Goal: Task Accomplishment & Management: Use online tool/utility

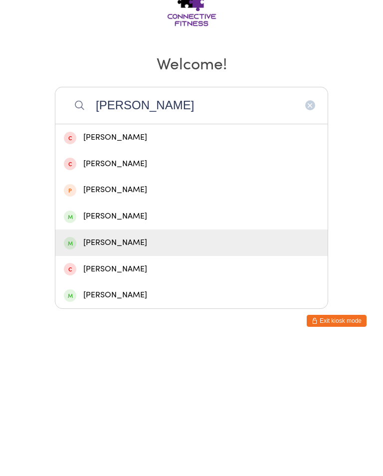
type input "[PERSON_NAME]"
click at [130, 369] on div "[PERSON_NAME]" at bounding box center [191, 375] width 255 height 13
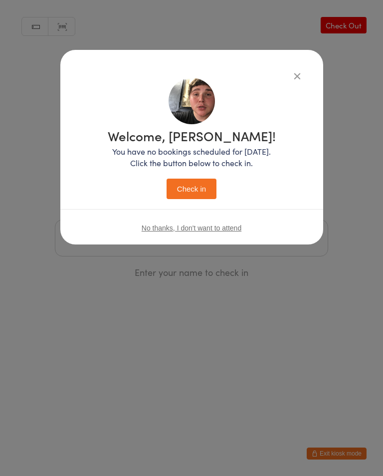
click at [194, 179] on button "Check in" at bounding box center [192, 189] width 50 height 20
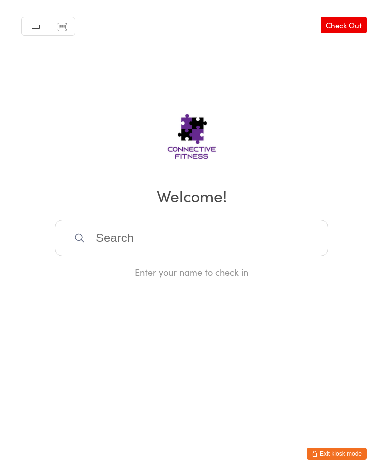
click at [177, 192] on h2 "Welcome!" at bounding box center [191, 195] width 363 height 22
click at [145, 244] on input "search" at bounding box center [191, 237] width 273 height 37
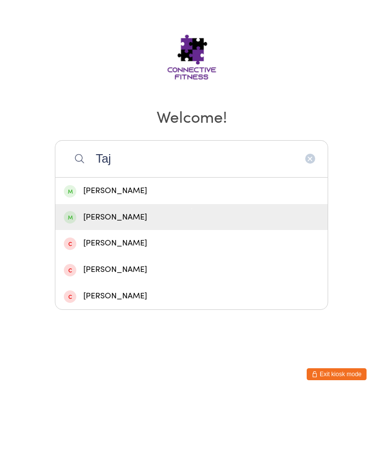
type input "Taj"
click at [211, 290] on div "[PERSON_NAME]" at bounding box center [191, 296] width 255 height 13
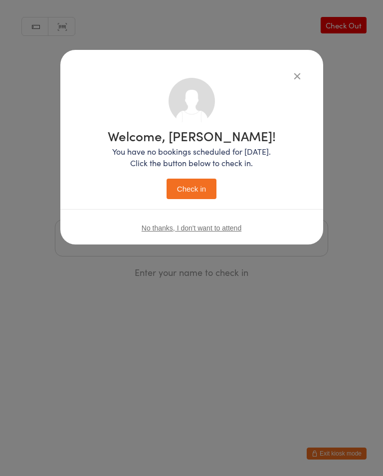
click at [202, 181] on button "Check in" at bounding box center [192, 189] width 50 height 20
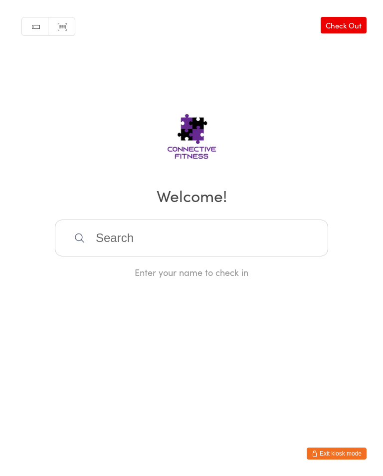
click at [169, 230] on input "search" at bounding box center [191, 237] width 273 height 37
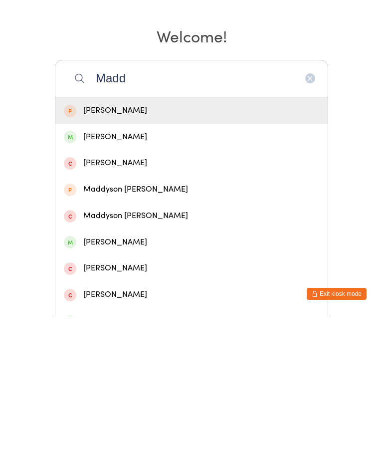
type input "Madd"
click at [129, 290] on div "[PERSON_NAME]" at bounding box center [191, 296] width 255 height 13
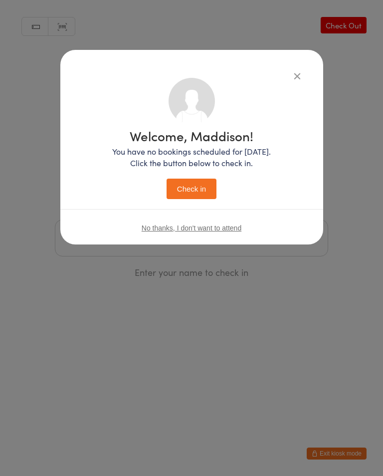
click at [189, 195] on button "Check in" at bounding box center [192, 189] width 50 height 20
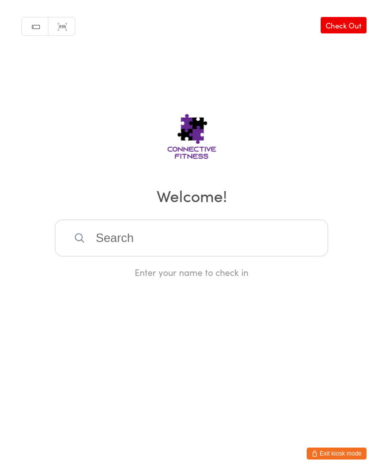
click at [121, 238] on input "search" at bounding box center [191, 237] width 273 height 37
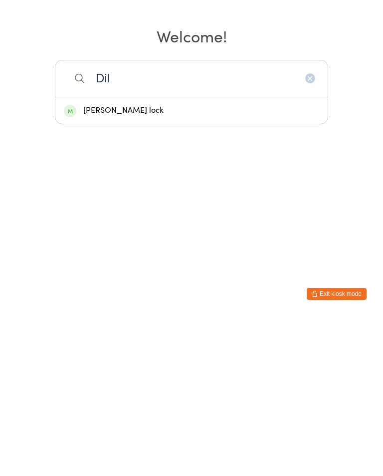
type input "Dil"
click at [214, 263] on div "[PERSON_NAME] lock" at bounding box center [191, 269] width 255 height 13
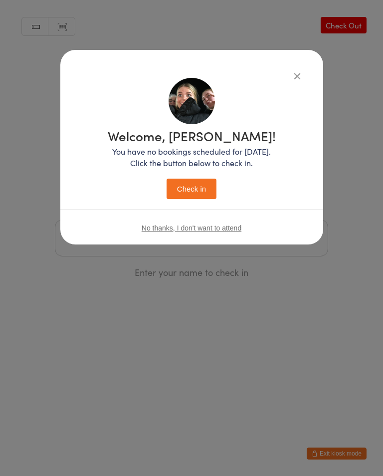
click at [203, 187] on button "Check in" at bounding box center [192, 189] width 50 height 20
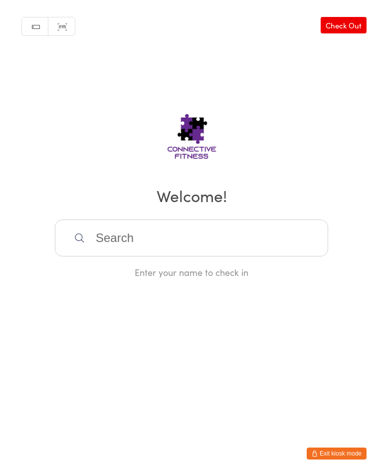
click at [258, 236] on input "search" at bounding box center [191, 237] width 273 height 37
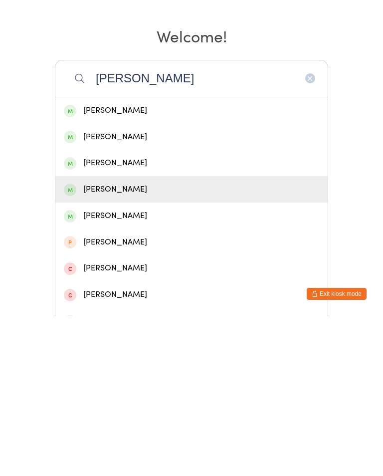
type input "[PERSON_NAME]"
click at [185, 336] on div "[PERSON_NAME]" at bounding box center [191, 349] width 272 height 26
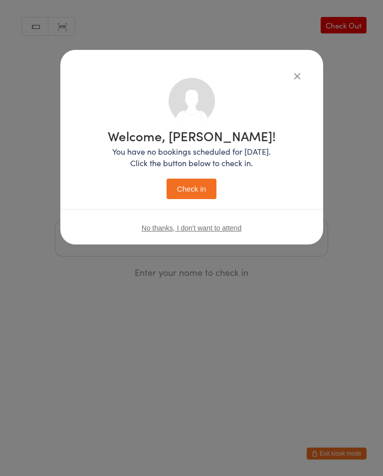
click at [198, 191] on button "Check in" at bounding box center [192, 189] width 50 height 20
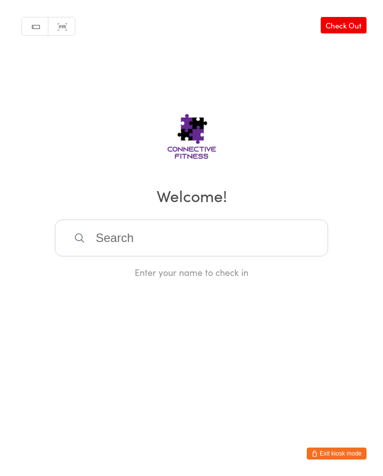
click at [147, 237] on input "search" at bounding box center [191, 237] width 273 height 37
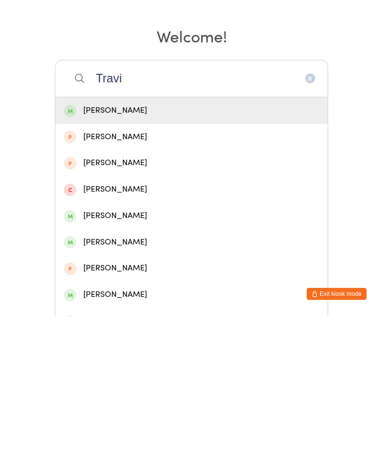
type input "Travi"
click at [116, 257] on div "[PERSON_NAME]" at bounding box center [191, 270] width 272 height 26
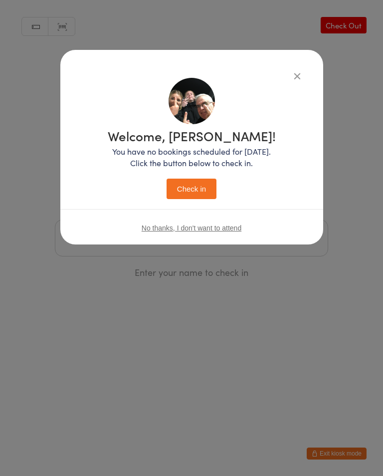
click at [189, 190] on button "Check in" at bounding box center [192, 189] width 50 height 20
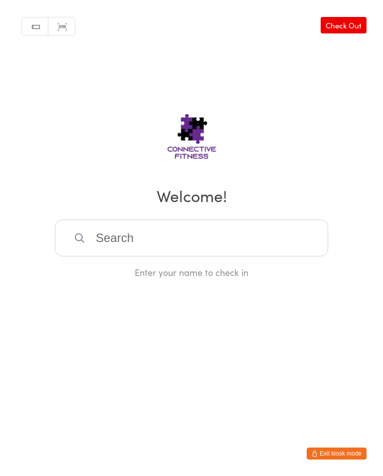
click at [128, 230] on input "search" at bounding box center [191, 237] width 273 height 37
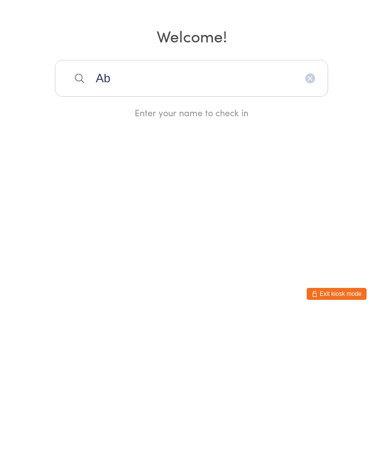
type input "A"
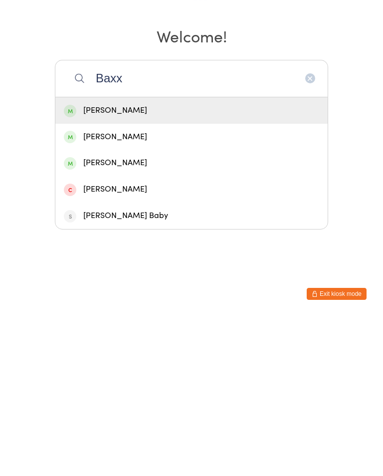
type input "Baxx"
click at [120, 290] on div "[PERSON_NAME]" at bounding box center [191, 296] width 255 height 13
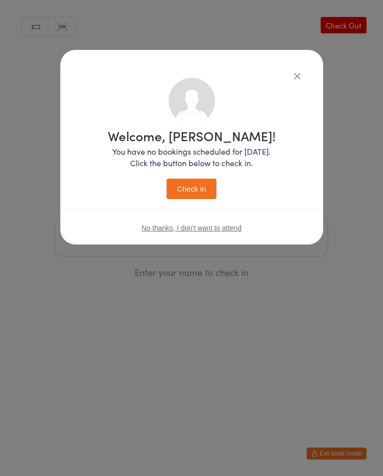
click at [189, 199] on button "Check in" at bounding box center [192, 189] width 50 height 20
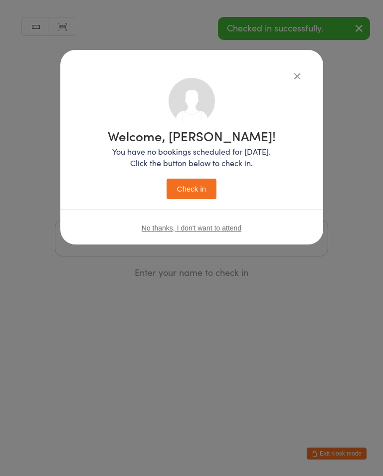
click at [189, 199] on button "Check in" at bounding box center [192, 189] width 50 height 20
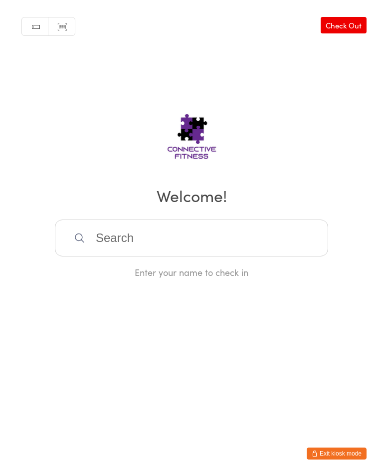
click at [243, 241] on input "search" at bounding box center [191, 237] width 273 height 37
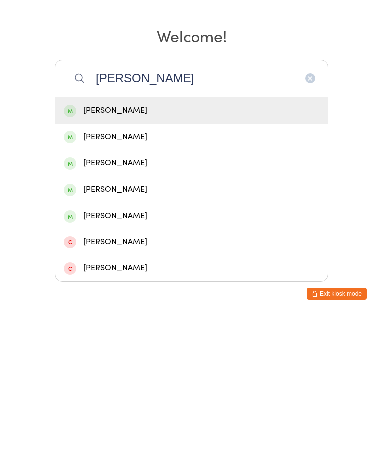
type input "[PERSON_NAME]"
click at [147, 263] on div "[PERSON_NAME]" at bounding box center [191, 269] width 255 height 13
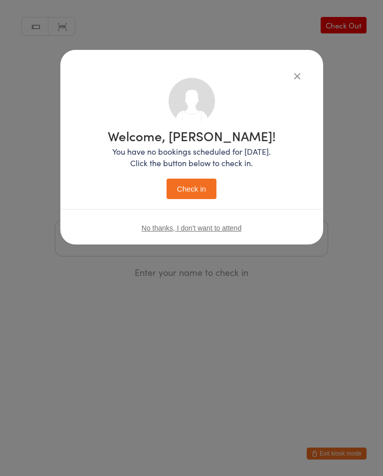
click at [195, 181] on button "Check in" at bounding box center [192, 189] width 50 height 20
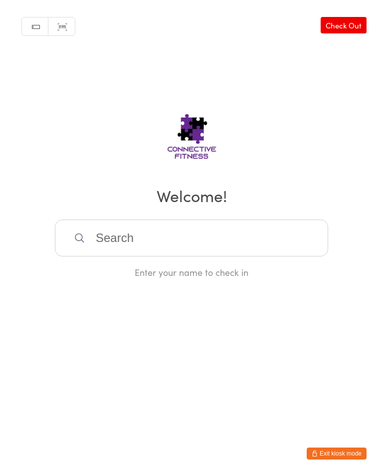
click at [156, 238] on input "search" at bounding box center [191, 237] width 273 height 37
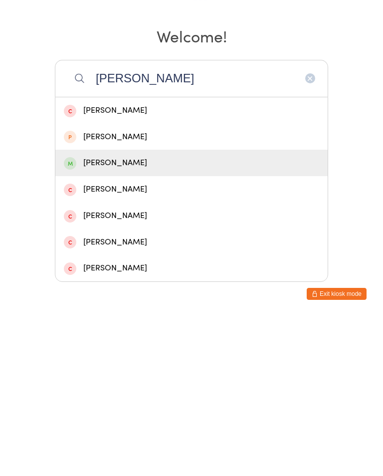
type input "[PERSON_NAME]"
click at [104, 316] on div "[PERSON_NAME]" at bounding box center [191, 322] width 255 height 13
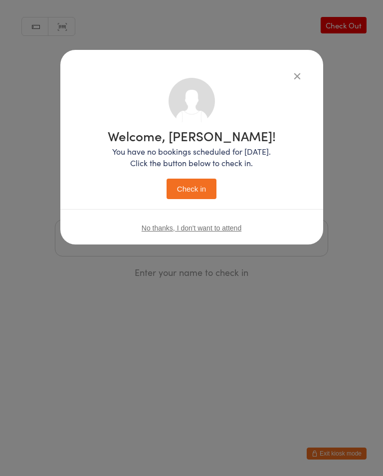
click at [194, 191] on button "Check in" at bounding box center [192, 189] width 50 height 20
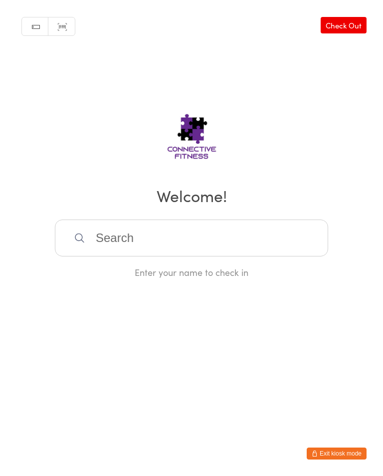
click at [294, 246] on input "search" at bounding box center [191, 237] width 273 height 37
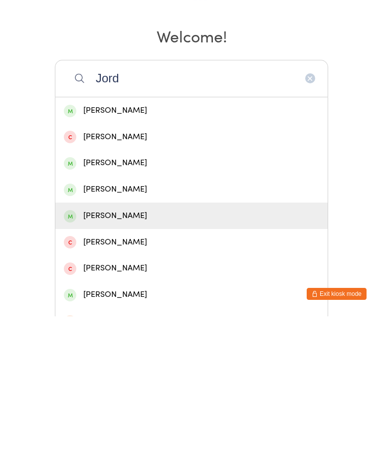
type input "Jord"
click at [139, 369] on div "[PERSON_NAME]" at bounding box center [191, 375] width 255 height 13
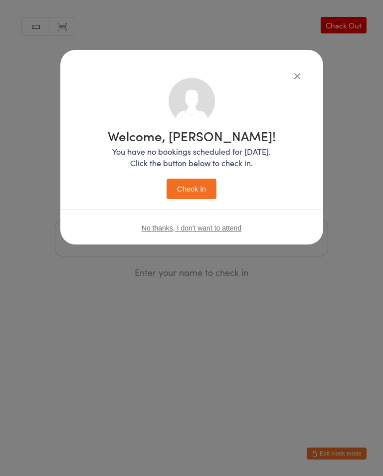
click at [196, 196] on button "Check in" at bounding box center [192, 189] width 50 height 20
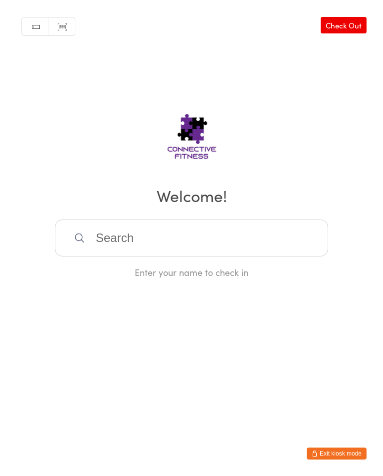
click at [123, 238] on input "search" at bounding box center [191, 237] width 273 height 37
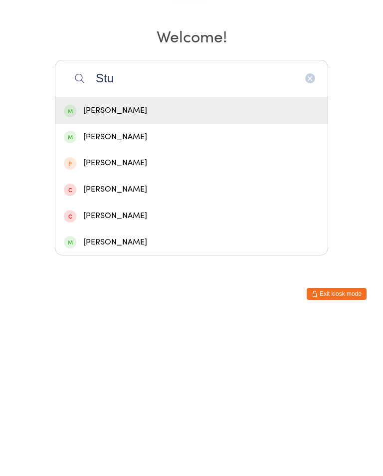
type input "Stu"
click at [100, 290] on div "[PERSON_NAME]" at bounding box center [191, 296] width 255 height 13
click at [100, 135] on html "You have now entered Kiosk Mode. Members will be able to check themselves in us…" at bounding box center [191, 238] width 383 height 476
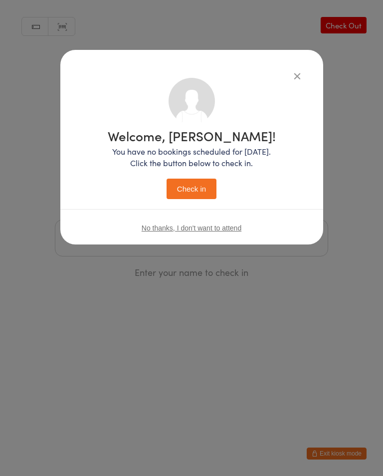
click at [188, 196] on button "Check in" at bounding box center [192, 189] width 50 height 20
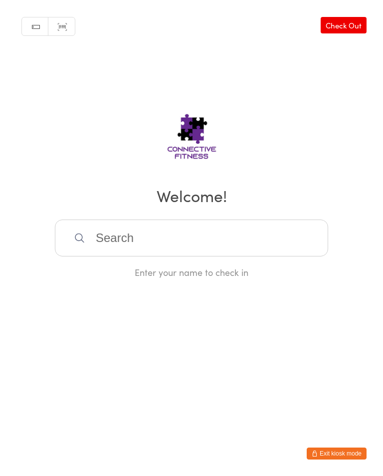
click at [110, 243] on input "search" at bounding box center [191, 237] width 273 height 37
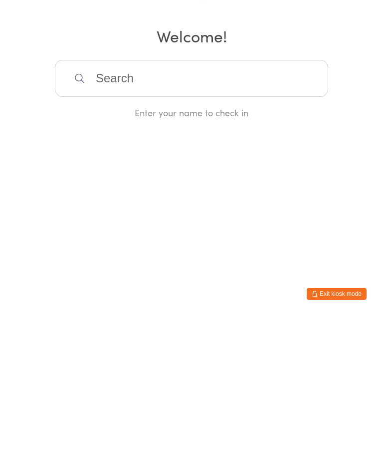
click at [97, 219] on input "search" at bounding box center [191, 237] width 273 height 37
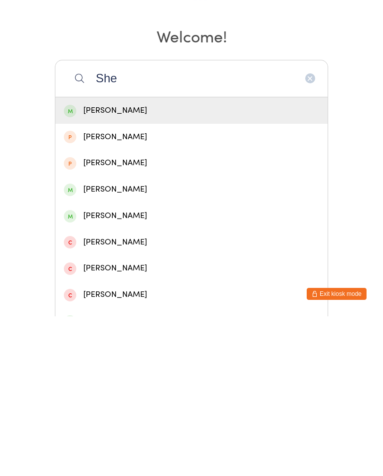
type input "She"
click at [120, 369] on div "[PERSON_NAME]" at bounding box center [191, 375] width 255 height 13
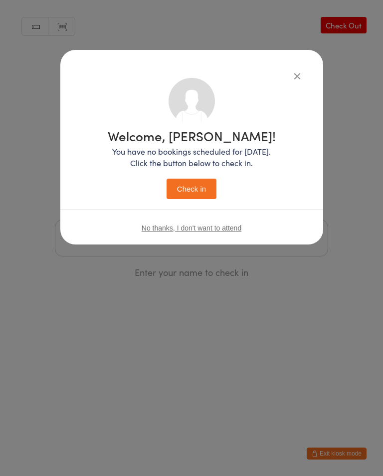
click at [197, 186] on button "Check in" at bounding box center [192, 189] width 50 height 20
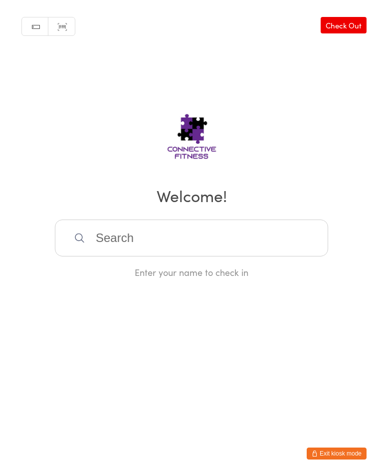
click at [124, 239] on input "search" at bounding box center [191, 237] width 273 height 37
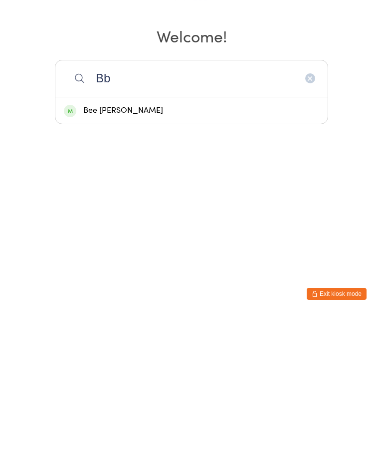
type input "B"
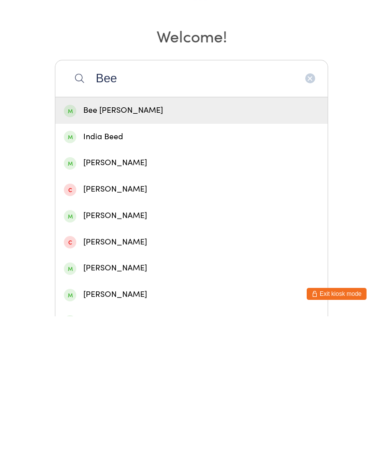
type input "Bee"
click at [143, 263] on div "Bee [PERSON_NAME]" at bounding box center [191, 269] width 255 height 13
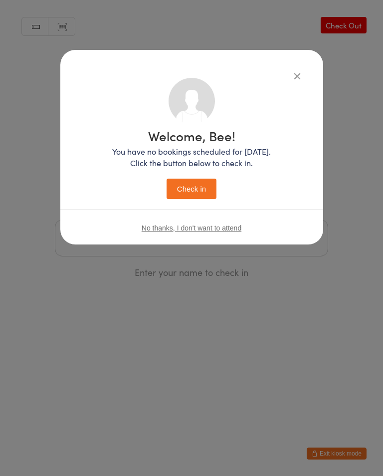
click at [196, 186] on button "Check in" at bounding box center [192, 189] width 50 height 20
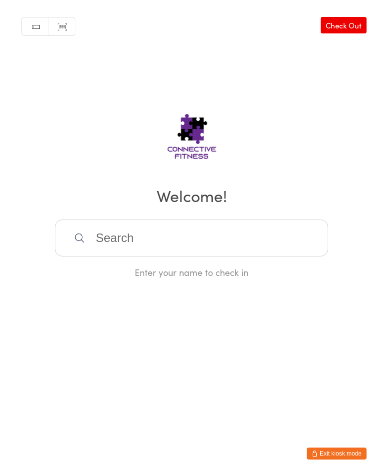
click at [99, 240] on input "search" at bounding box center [191, 237] width 273 height 37
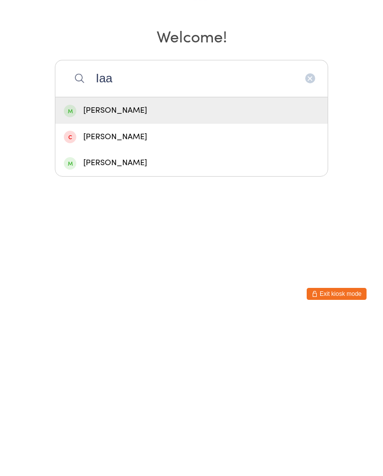
type input "Iaa"
click at [106, 263] on div "[PERSON_NAME]" at bounding box center [191, 269] width 255 height 13
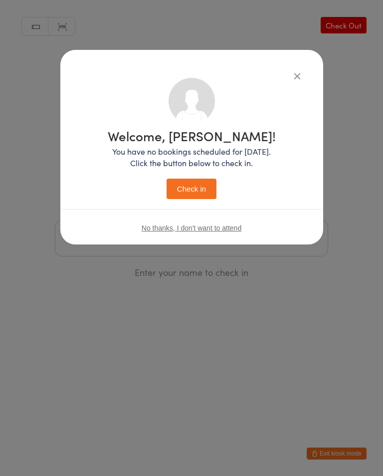
click at [191, 187] on button "Check in" at bounding box center [192, 189] width 50 height 20
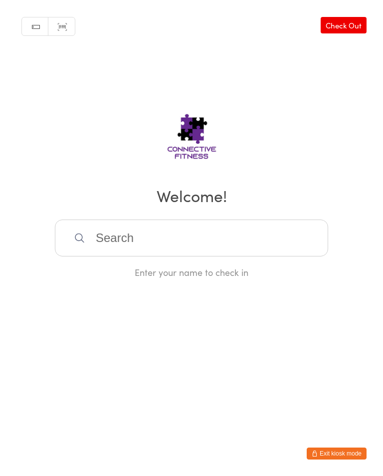
click at [193, 241] on input "search" at bounding box center [191, 237] width 273 height 37
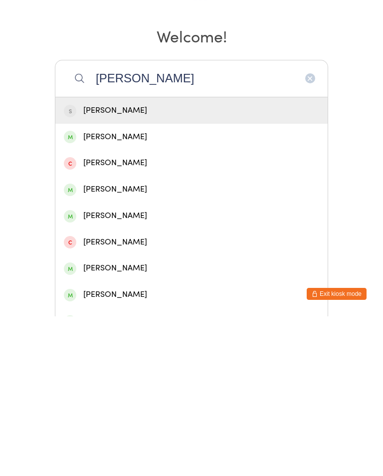
click at [192, 219] on input "[PERSON_NAME]" at bounding box center [191, 237] width 273 height 37
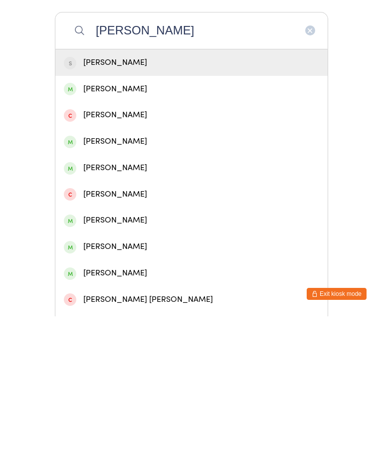
scroll to position [64, 0]
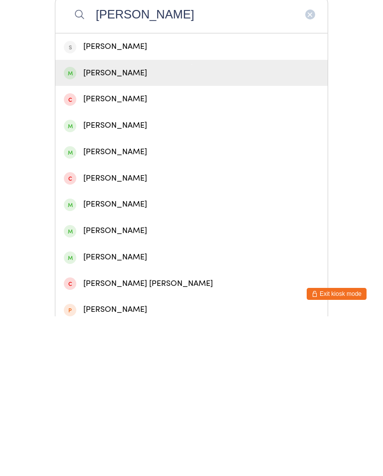
type input "[PERSON_NAME]"
click at [105, 219] on div "[PERSON_NAME]" at bounding box center [191, 232] width 272 height 26
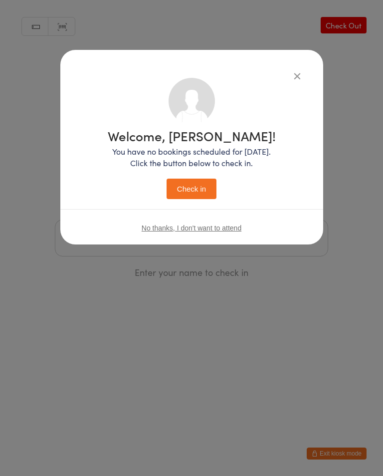
click at [191, 185] on button "Check in" at bounding box center [192, 189] width 50 height 20
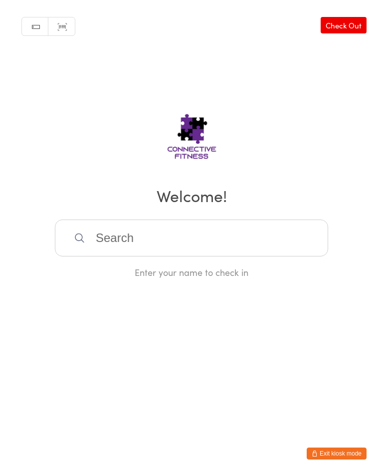
click at [129, 243] on input "search" at bounding box center [191, 237] width 273 height 37
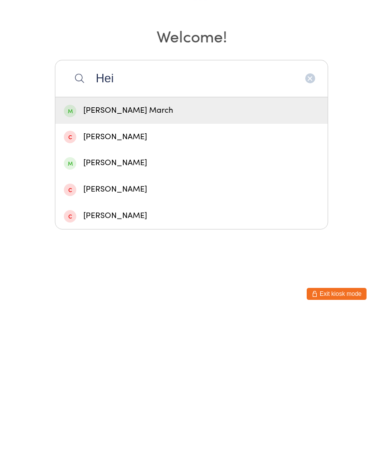
type input "Hei"
click at [119, 309] on div "[PERSON_NAME]" at bounding box center [191, 322] width 272 height 26
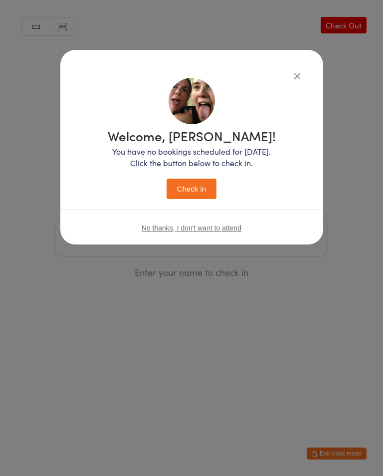
click at [183, 197] on button "Check in" at bounding box center [192, 189] width 50 height 20
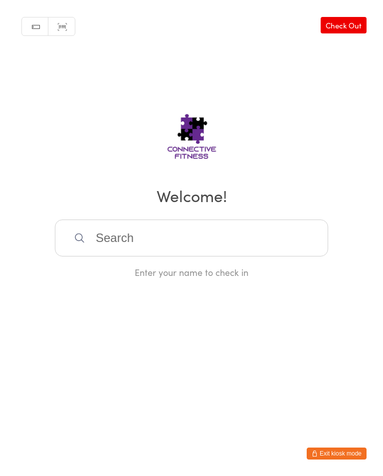
click at [136, 242] on input "search" at bounding box center [191, 237] width 273 height 37
click at [136, 243] on input "search" at bounding box center [191, 237] width 273 height 37
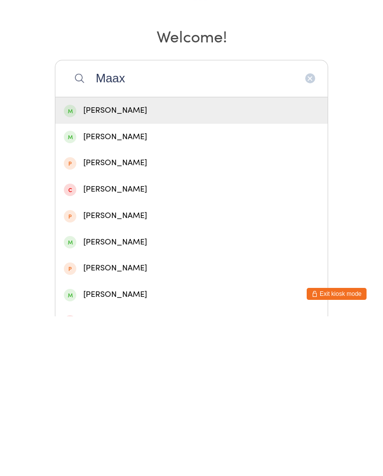
type input "Maax"
click at [134, 290] on div "[PERSON_NAME]" at bounding box center [191, 296] width 255 height 13
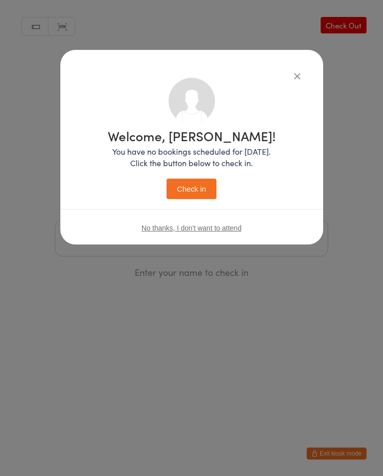
click at [182, 188] on button "Check in" at bounding box center [192, 189] width 50 height 20
